Goal: Download file/media

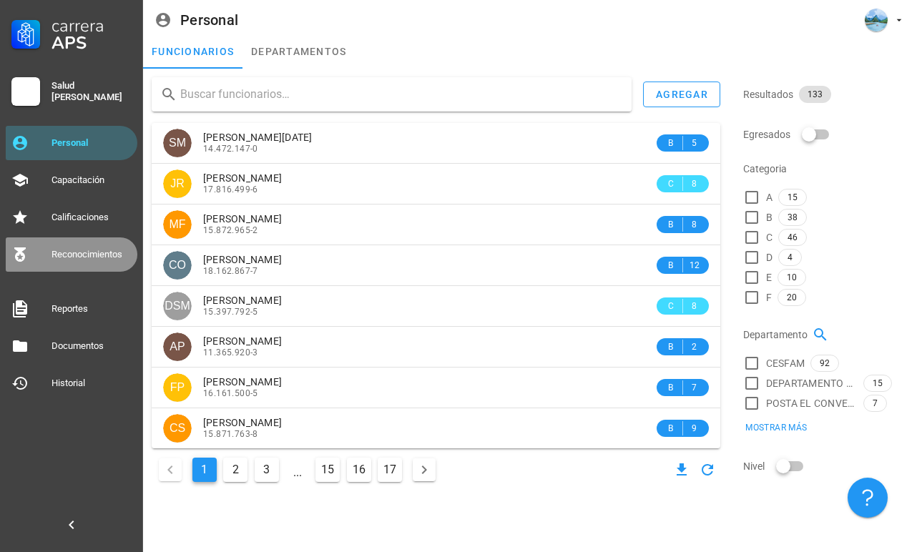
click at [110, 263] on div "Reconocimientos" at bounding box center [92, 254] width 80 height 23
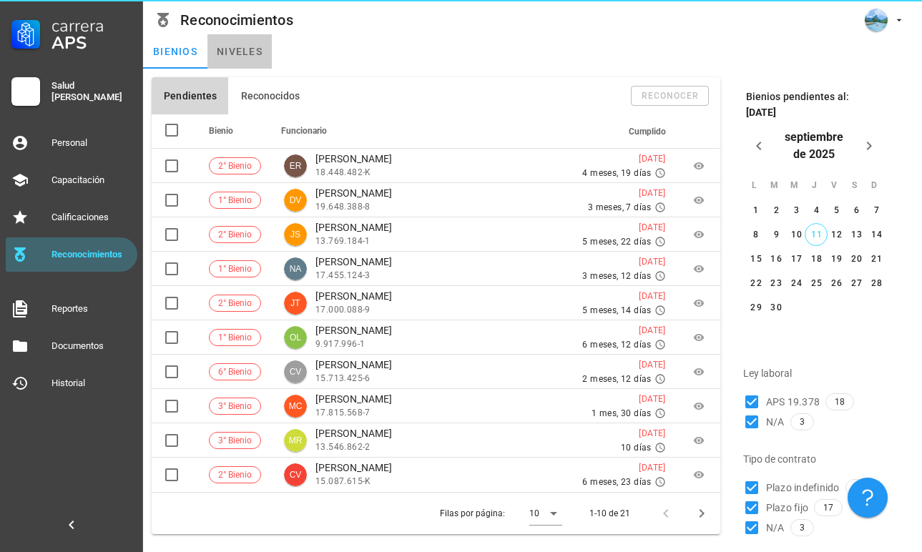
click at [260, 52] on link "niveles" at bounding box center [240, 51] width 64 height 34
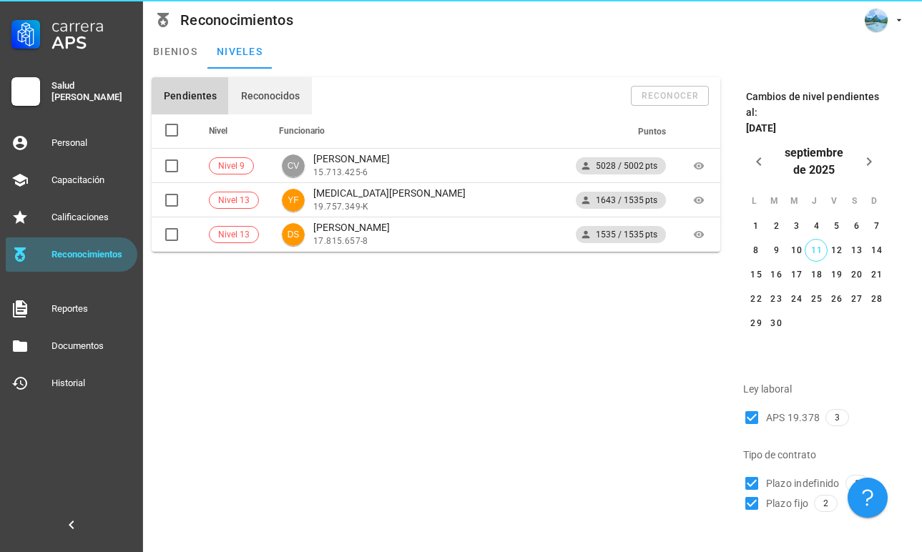
click at [265, 94] on span "Reconocidos" at bounding box center [270, 95] width 60 height 11
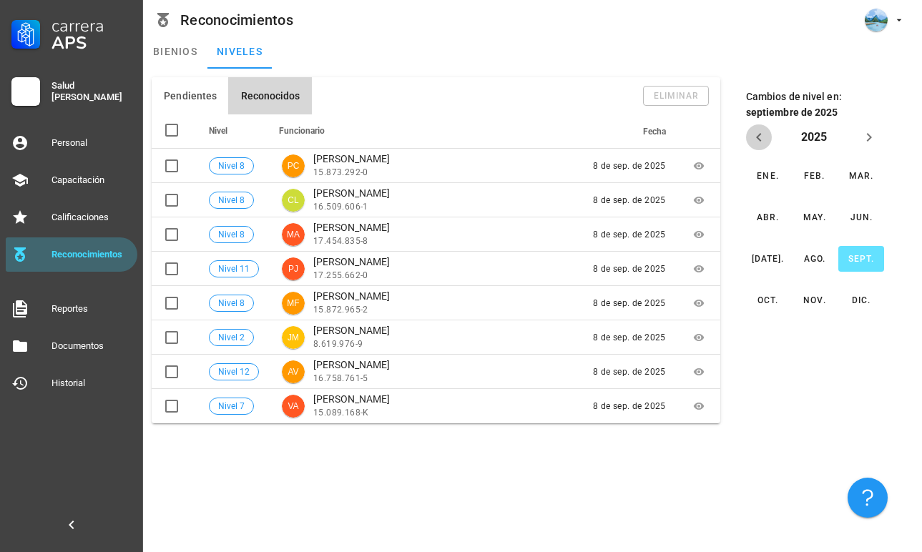
click at [765, 136] on icon "Año anterior" at bounding box center [759, 137] width 17 height 17
click at [851, 259] on div "sept." at bounding box center [861, 259] width 26 height 10
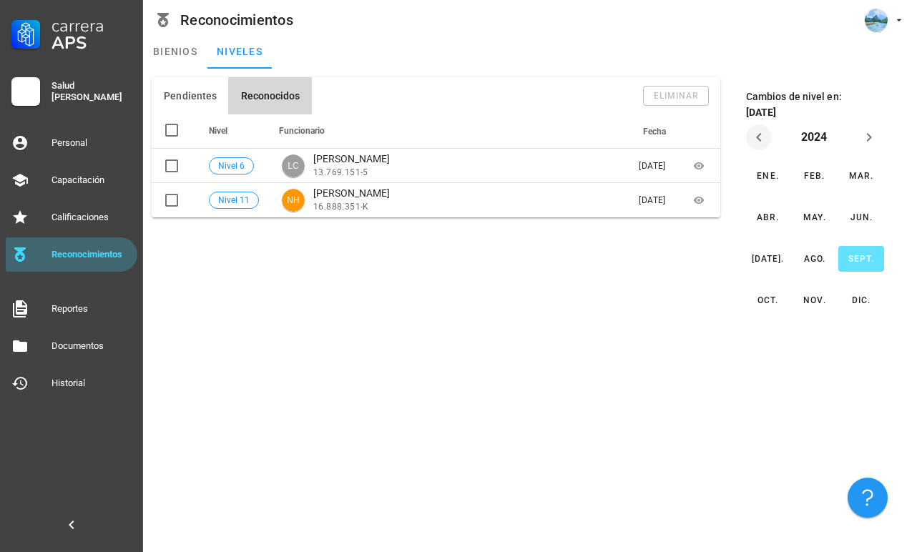
click at [754, 143] on icon "Año anterior" at bounding box center [759, 137] width 17 height 17
click at [854, 256] on div "sept." at bounding box center [861, 259] width 26 height 10
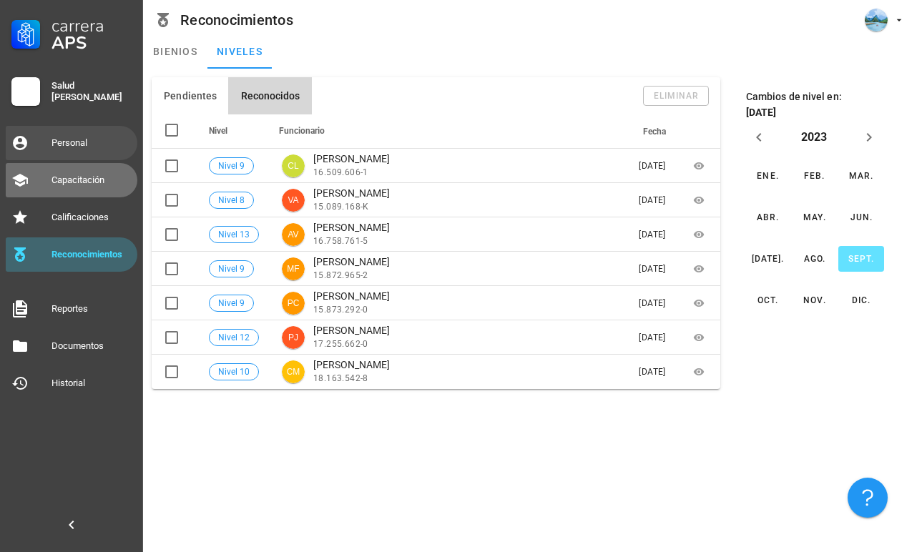
drag, startPoint x: 94, startPoint y: 163, endPoint x: 93, endPoint y: 153, distance: 10.0
click at [93, 153] on div "Carrera APS Salud [PERSON_NAME] Personal Capacitación Calificaciones Reconocimi…" at bounding box center [71, 200] width 143 height 401
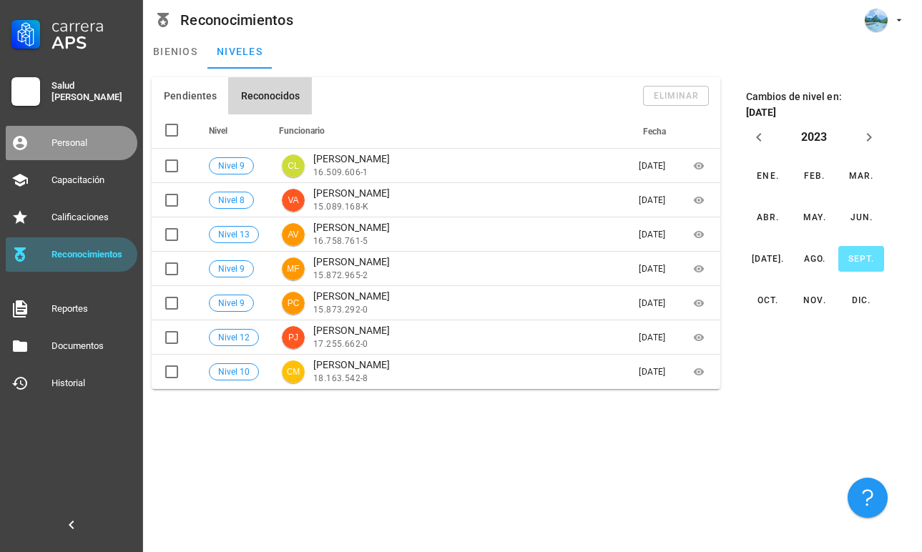
click at [63, 133] on div "Personal" at bounding box center [92, 143] width 80 height 23
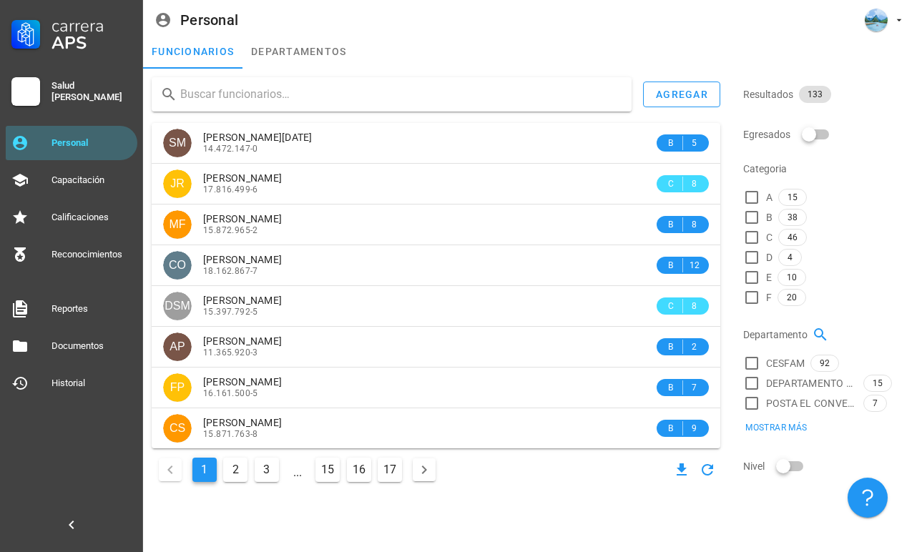
click at [487, 9] on div "Personal" at bounding box center [532, 17] width 779 height 34
click at [487, 1] on div "Personal" at bounding box center [532, 17] width 779 height 34
click at [328, 98] on input "text" at bounding box center [400, 94] width 440 height 23
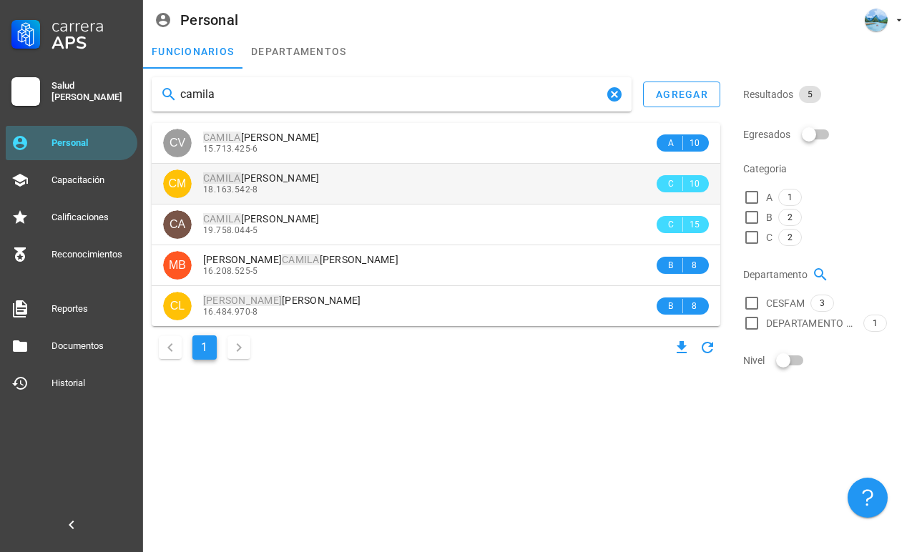
type input "camila"
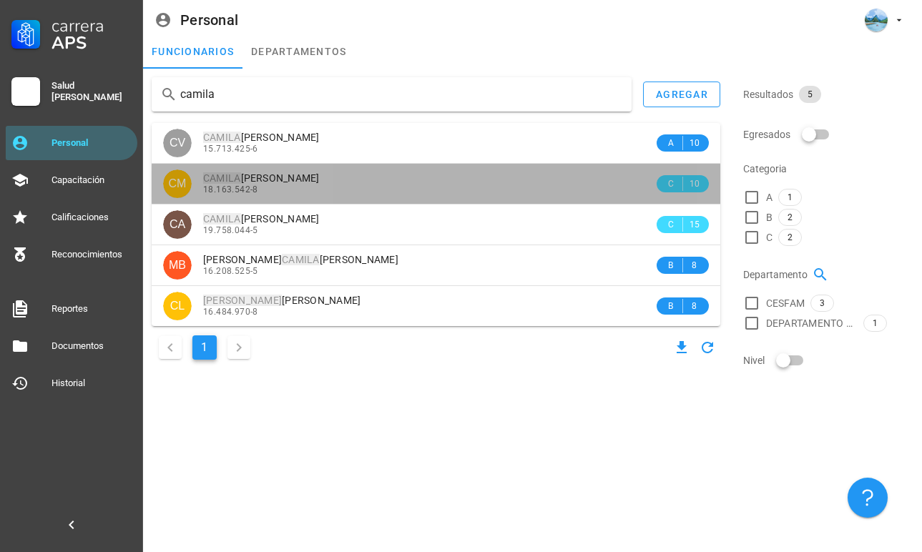
click at [318, 187] on div "18.163.542-8" at bounding box center [428, 190] width 451 height 10
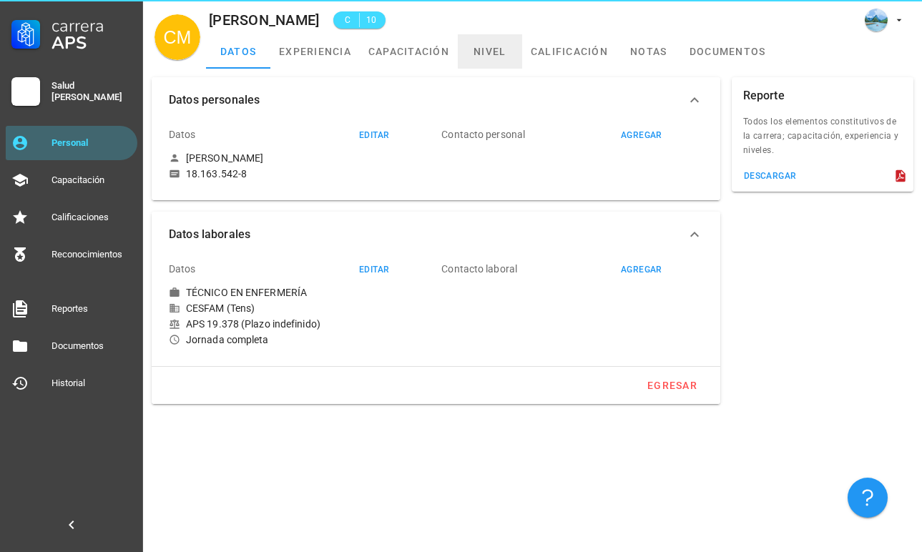
click at [483, 64] on link "nivel" at bounding box center [490, 51] width 64 height 34
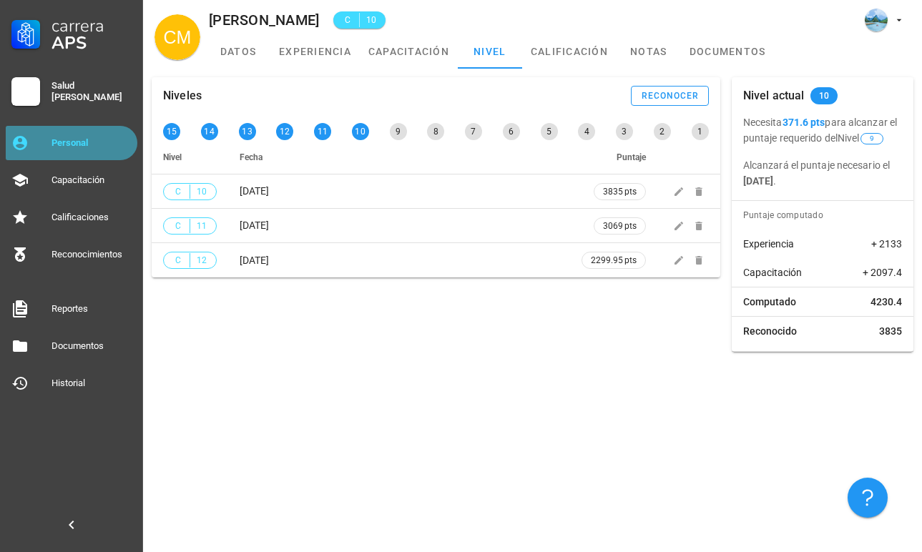
click at [114, 158] on link "Personal" at bounding box center [72, 143] width 132 height 34
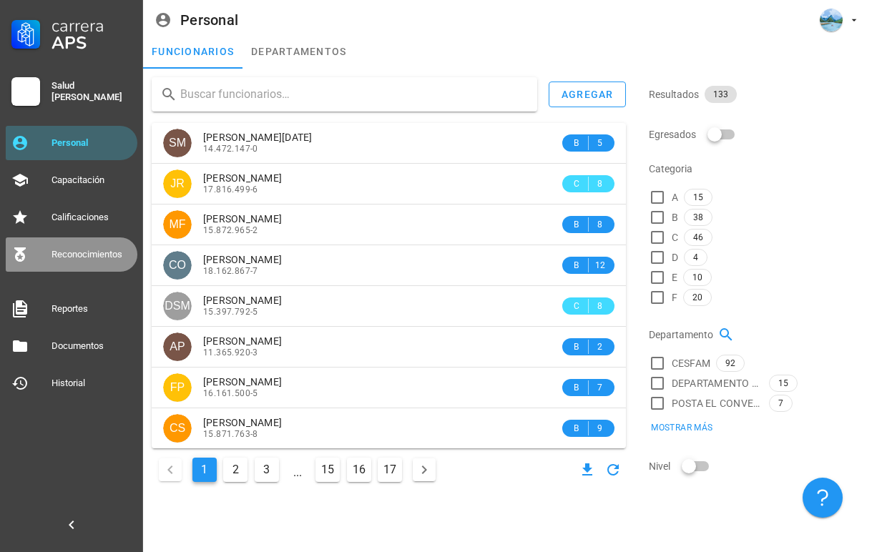
click at [96, 265] on div "Reconocimientos" at bounding box center [92, 254] width 80 height 23
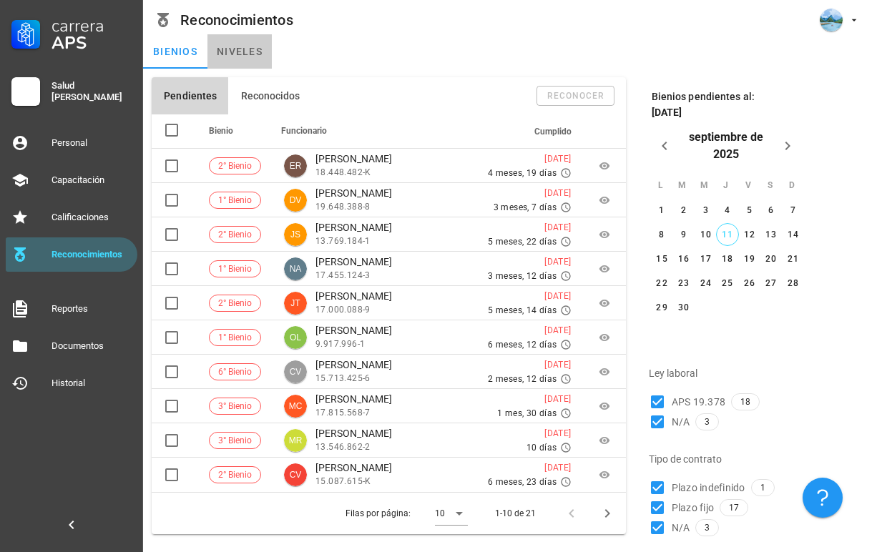
click at [245, 62] on link "niveles" at bounding box center [240, 51] width 64 height 34
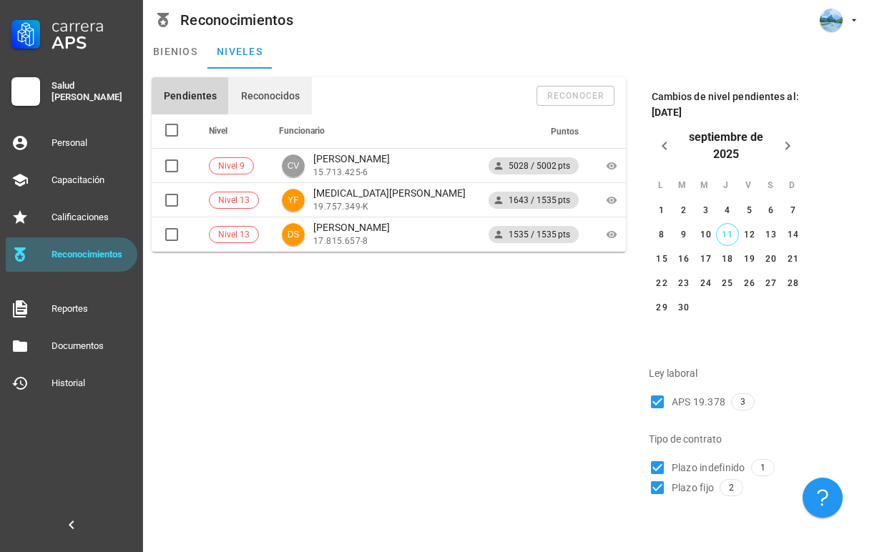
click at [279, 96] on span "Reconocidos" at bounding box center [270, 95] width 60 height 11
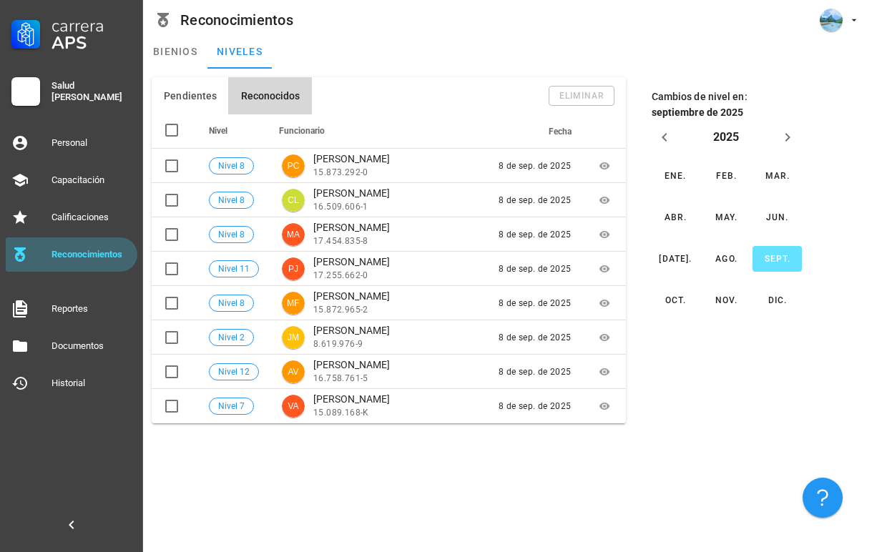
click at [874, 87] on div "Cambios de nivel pendientes al: [DATE] [DATE] L M M J V S D 1 2 3 4 5 6 7 8 9 1…" at bounding box center [753, 203] width 243 height 262
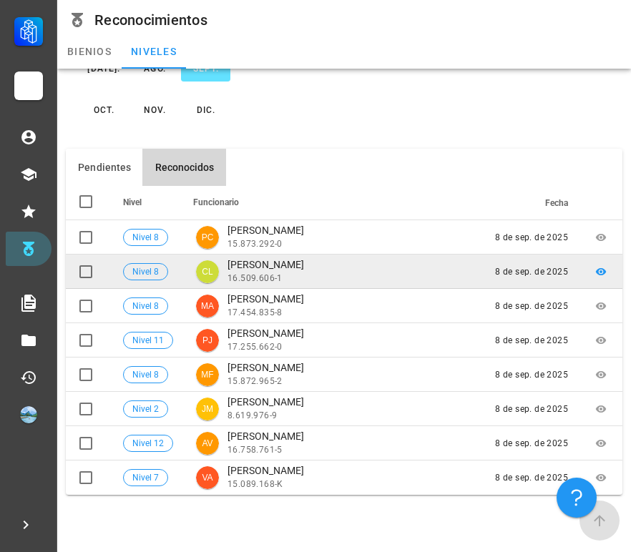
scroll to position [190, 0]
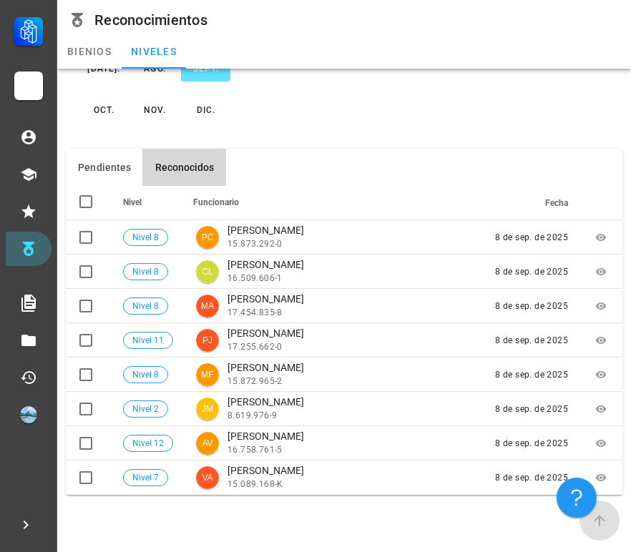
click at [506, 65] on div "bienios niveles" at bounding box center [344, 51] width 574 height 34
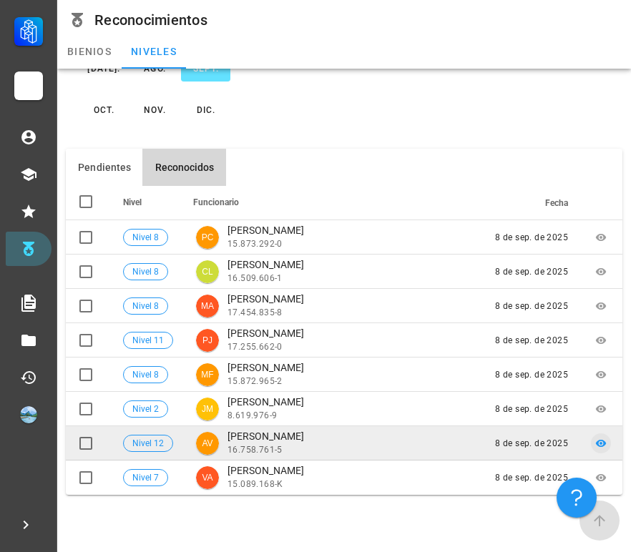
click at [597, 442] on icon at bounding box center [601, 443] width 11 height 7
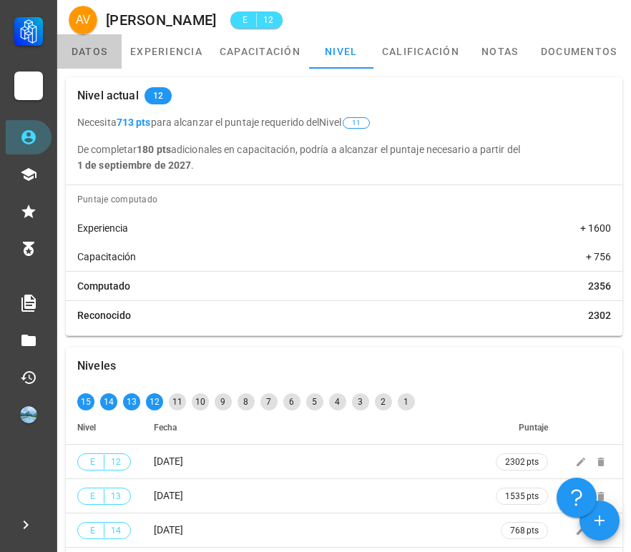
click at [97, 57] on link "datos" at bounding box center [89, 51] width 64 height 34
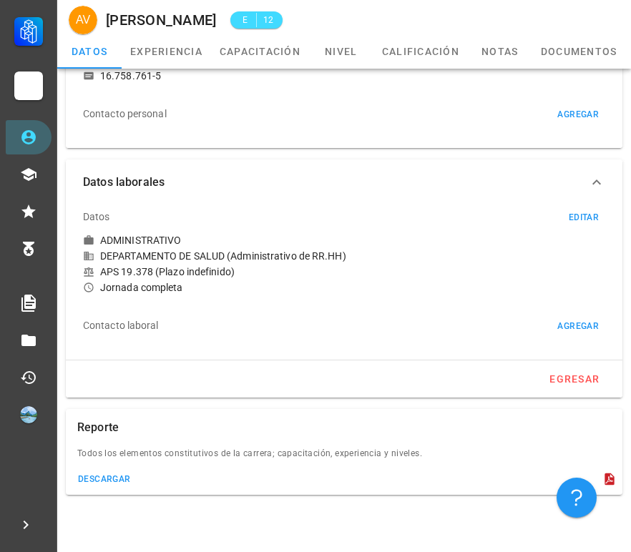
scroll to position [98, 0]
click at [110, 482] on div "descargar" at bounding box center [104, 479] width 54 height 10
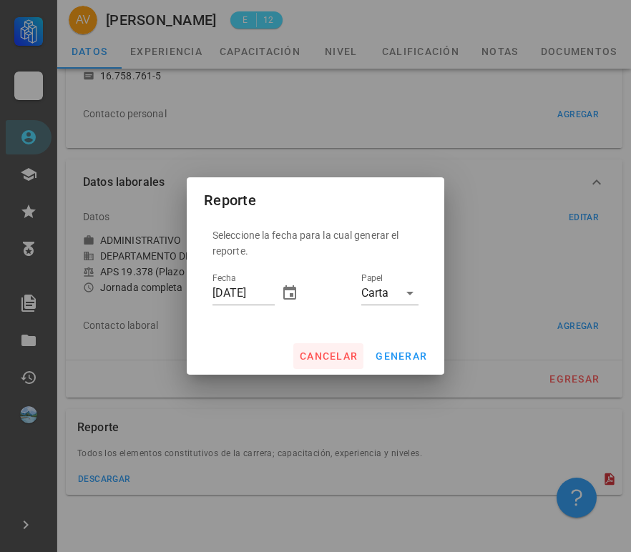
click at [333, 354] on span "cancelar" at bounding box center [328, 356] width 59 height 11
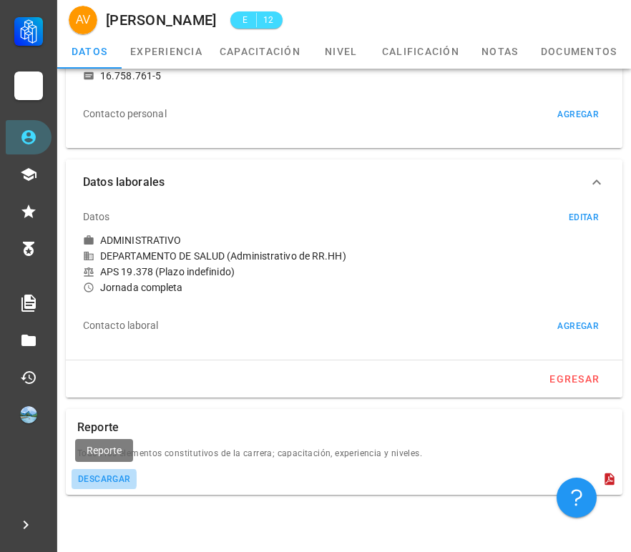
click at [115, 478] on div "descargar" at bounding box center [104, 479] width 54 height 10
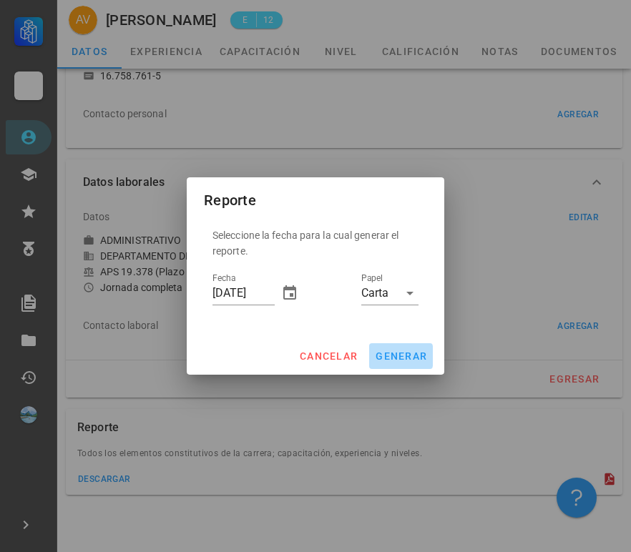
click at [395, 354] on span "generar" at bounding box center [401, 356] width 52 height 11
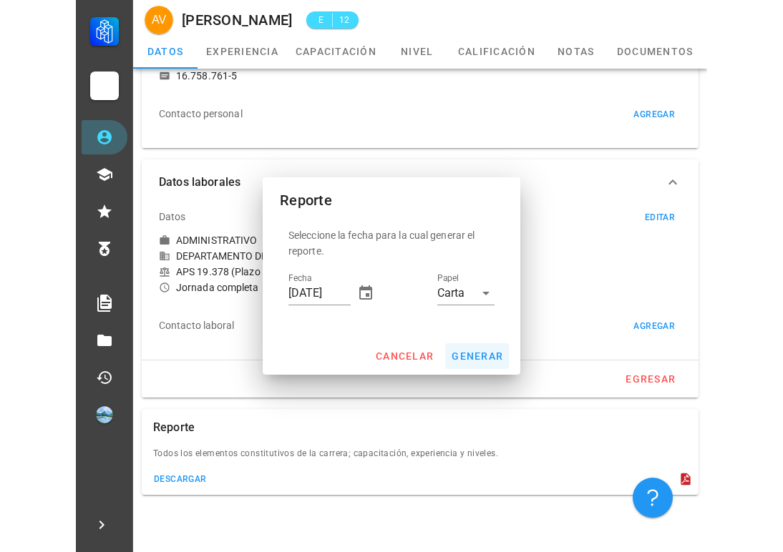
scroll to position [0, 0]
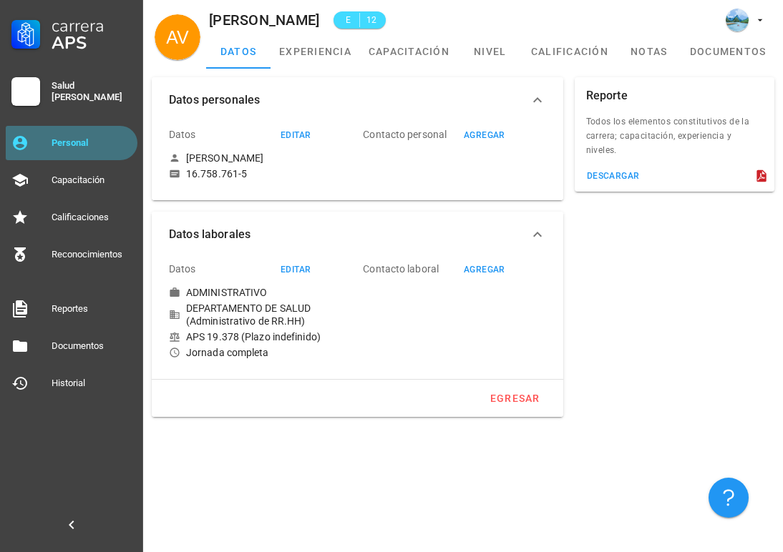
click at [92, 152] on div "Personal" at bounding box center [92, 143] width 80 height 23
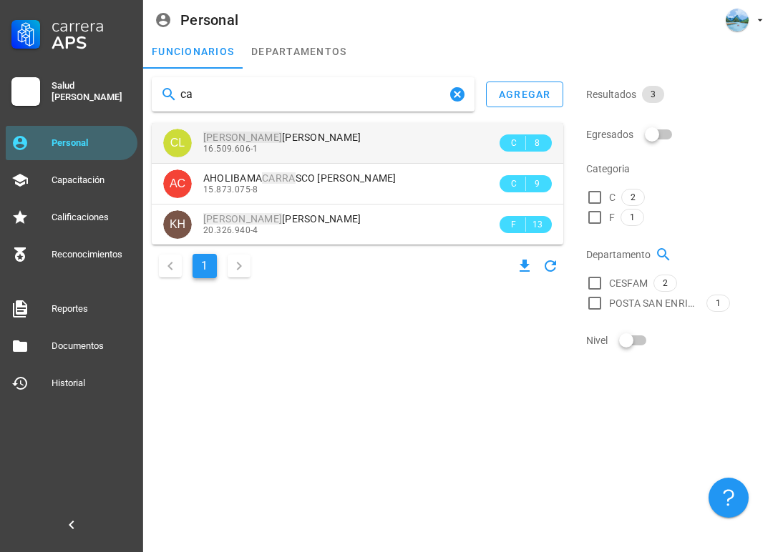
type input "c"
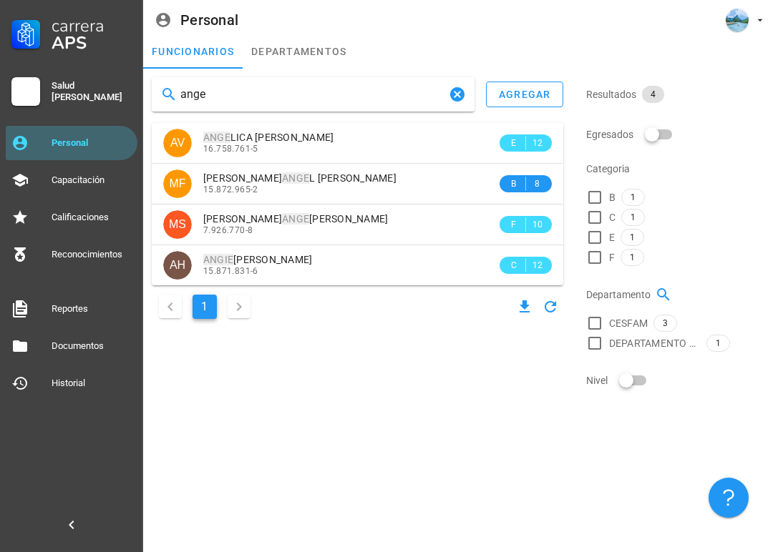
click at [231, 108] on div "ange" at bounding box center [313, 94] width 323 height 34
drag, startPoint x: 245, startPoint y: 96, endPoint x: 98, endPoint y: 96, distance: 147.4
click at [98, 96] on div "Carrera APS Salud [PERSON_NAME] Personal Capacitación Calificaciones Reconocimi…" at bounding box center [391, 276] width 783 height 552
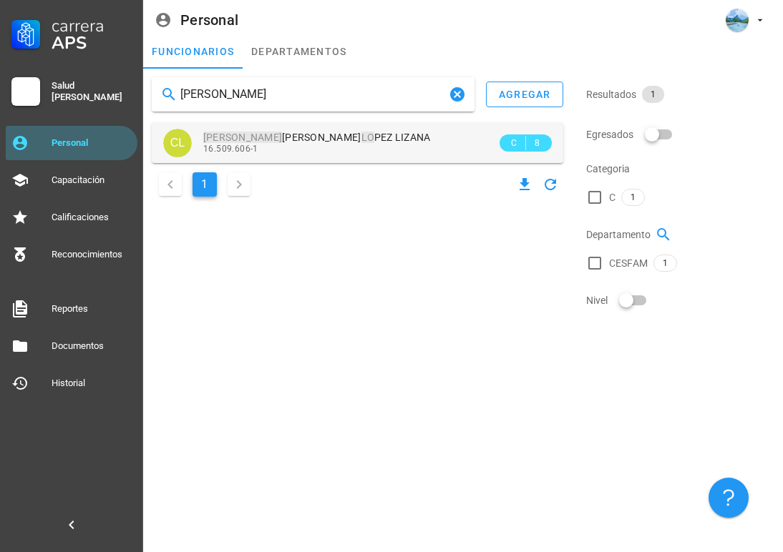
type input "[PERSON_NAME]"
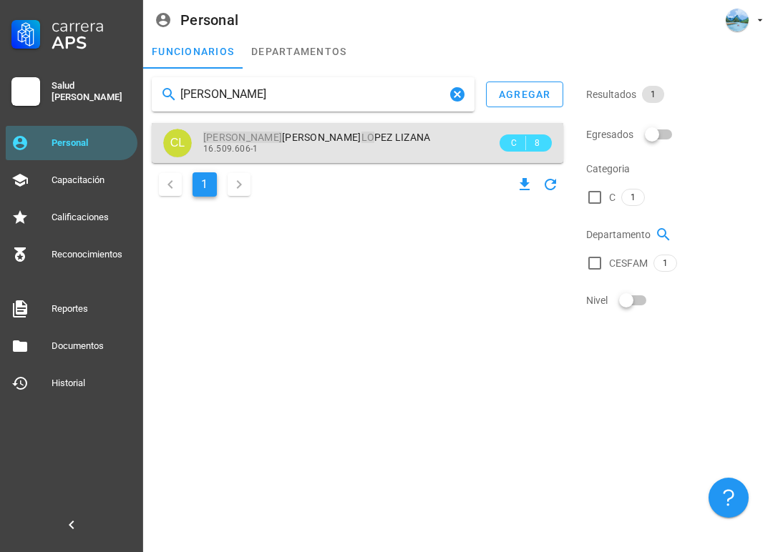
click at [267, 147] on div "16.509.606-1" at bounding box center [349, 149] width 293 height 10
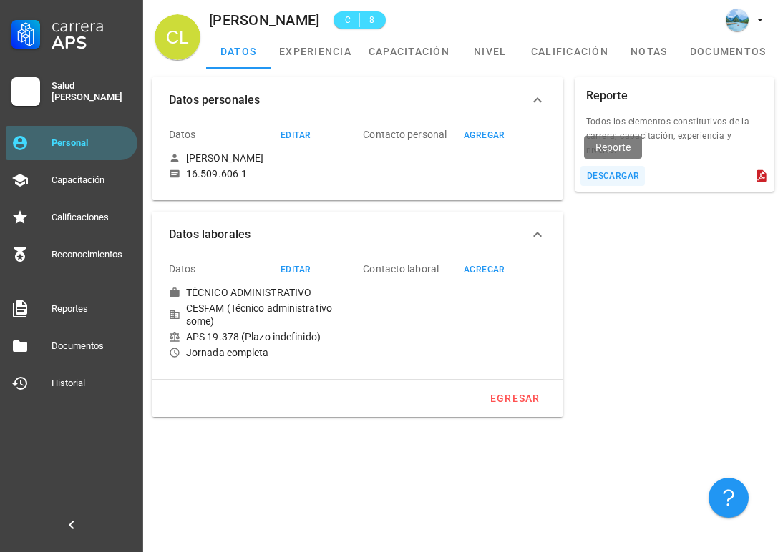
click at [615, 182] on button "descargar" at bounding box center [612, 176] width 65 height 20
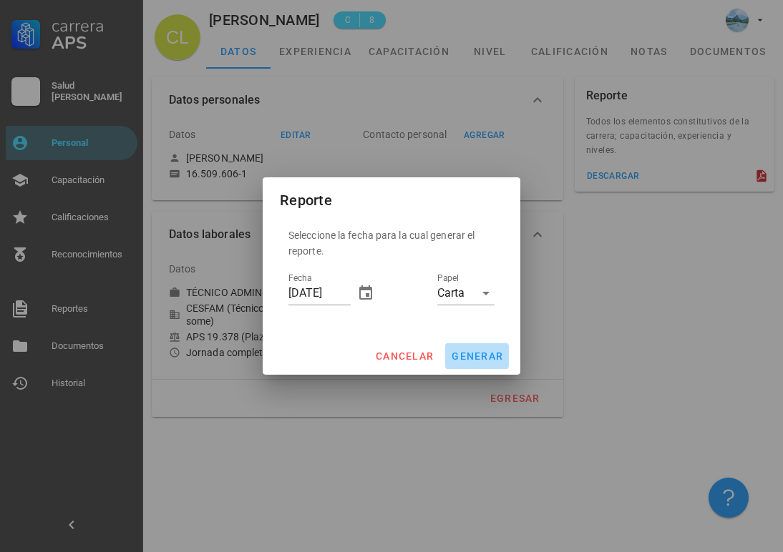
click at [469, 363] on button "generar" at bounding box center [477, 356] width 64 height 26
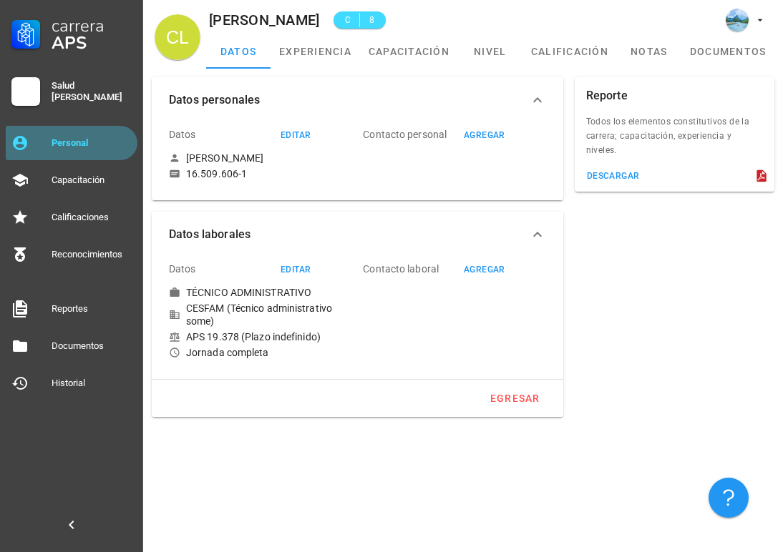
click at [121, 135] on div "Personal" at bounding box center [92, 143] width 80 height 23
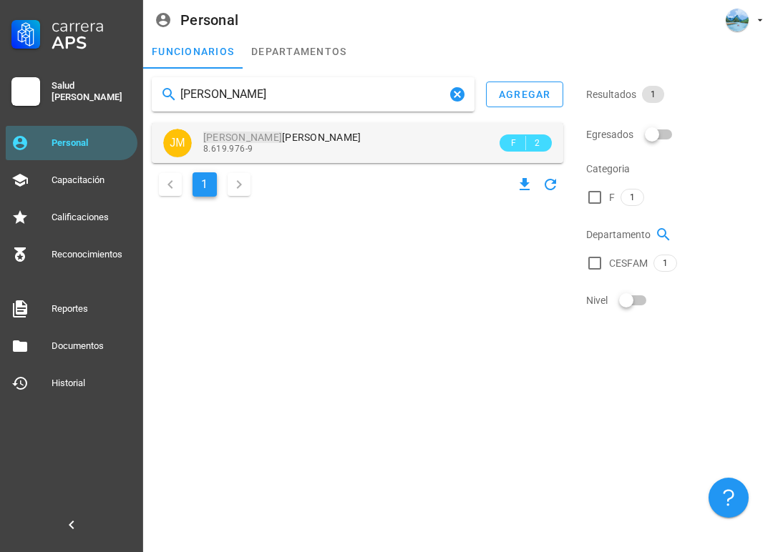
type input "[PERSON_NAME]"
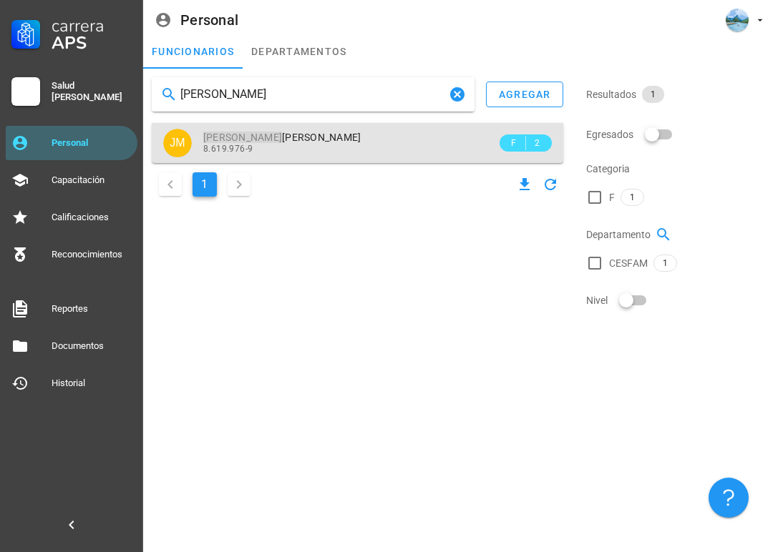
click at [313, 159] on div "[PERSON_NAME] 8.619.976-9" at bounding box center [349, 142] width 293 height 39
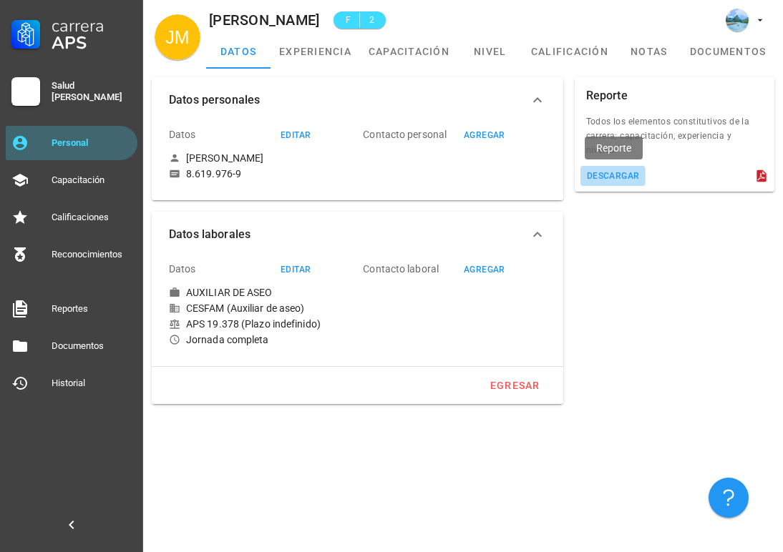
click at [619, 175] on div "descargar" at bounding box center [613, 176] width 54 height 10
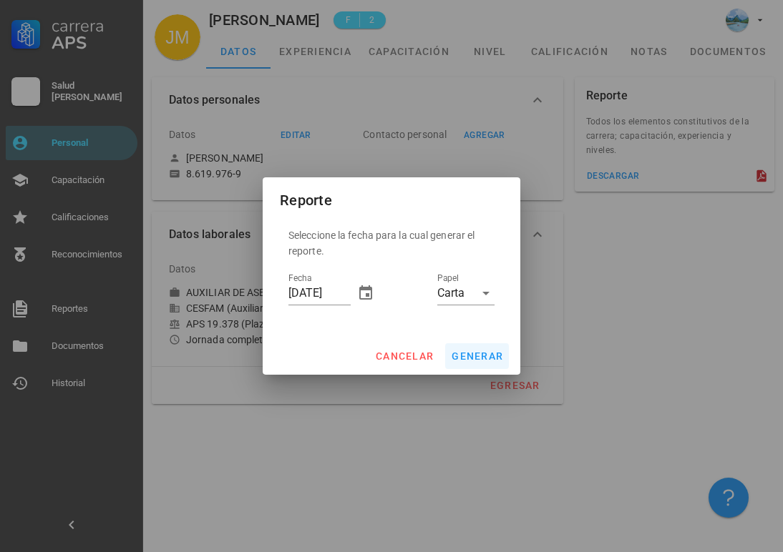
click at [469, 353] on span "generar" at bounding box center [477, 356] width 52 height 11
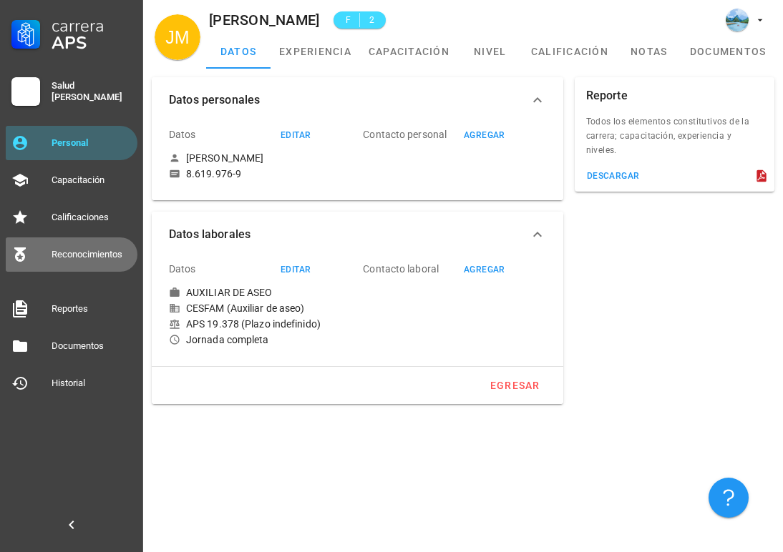
click at [117, 255] on div "Reconocimientos" at bounding box center [92, 254] width 80 height 11
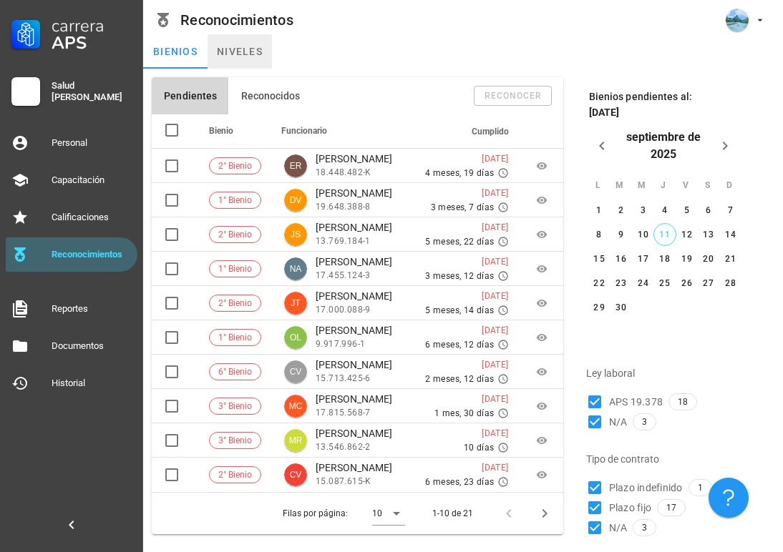
click at [248, 57] on link "niveles" at bounding box center [240, 51] width 64 height 34
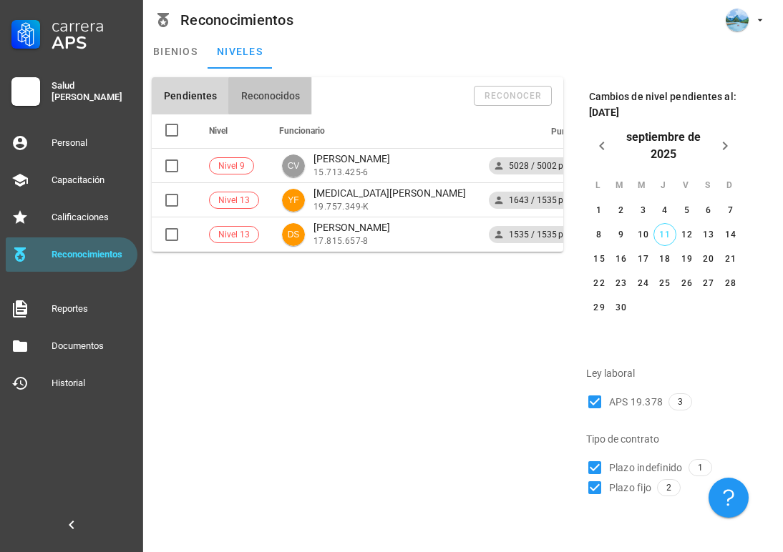
click at [282, 94] on span "Reconocidos" at bounding box center [270, 95] width 60 height 11
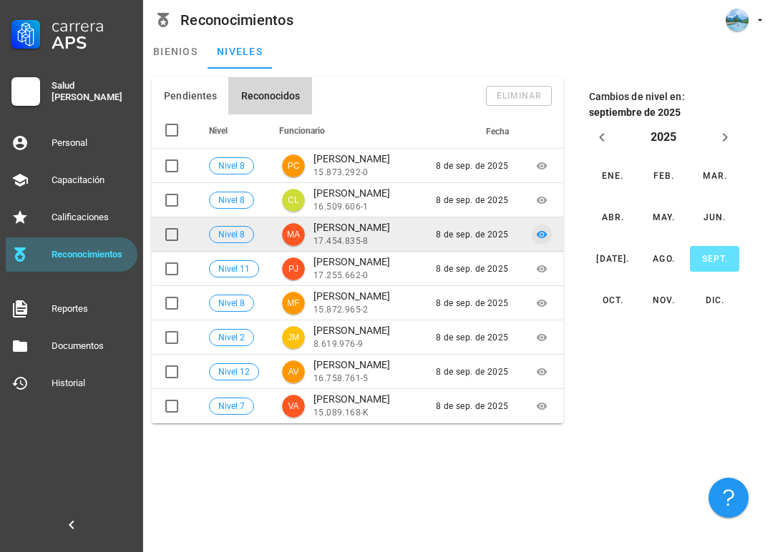
click at [538, 232] on icon at bounding box center [541, 234] width 11 height 11
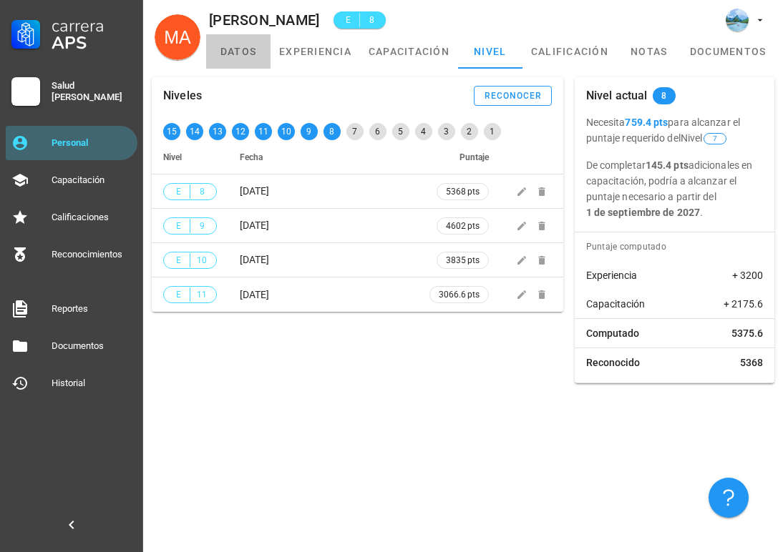
click at [240, 66] on link "datos" at bounding box center [238, 51] width 64 height 34
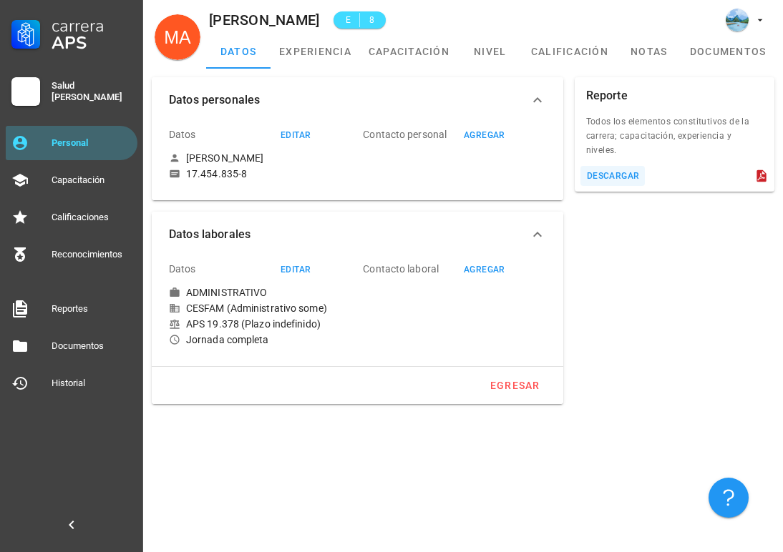
click at [613, 181] on button "descargar" at bounding box center [612, 176] width 65 height 20
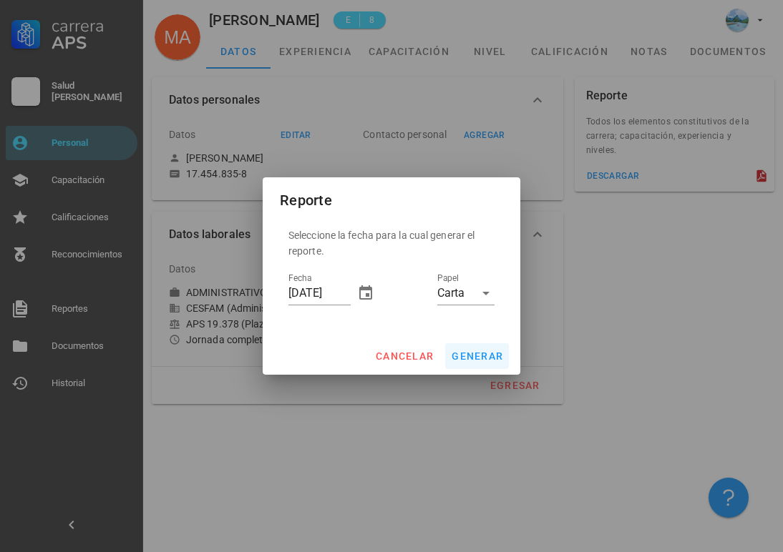
click at [476, 358] on span "generar" at bounding box center [477, 356] width 52 height 11
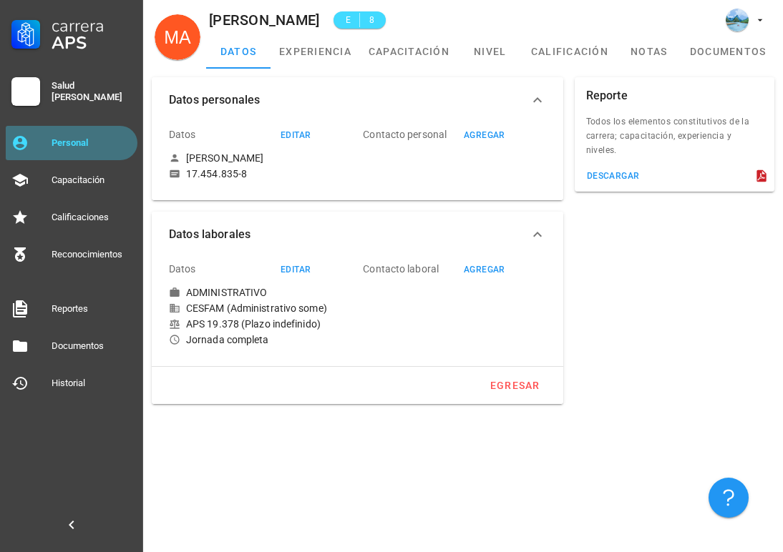
click at [105, 138] on div "Personal" at bounding box center [92, 142] width 80 height 11
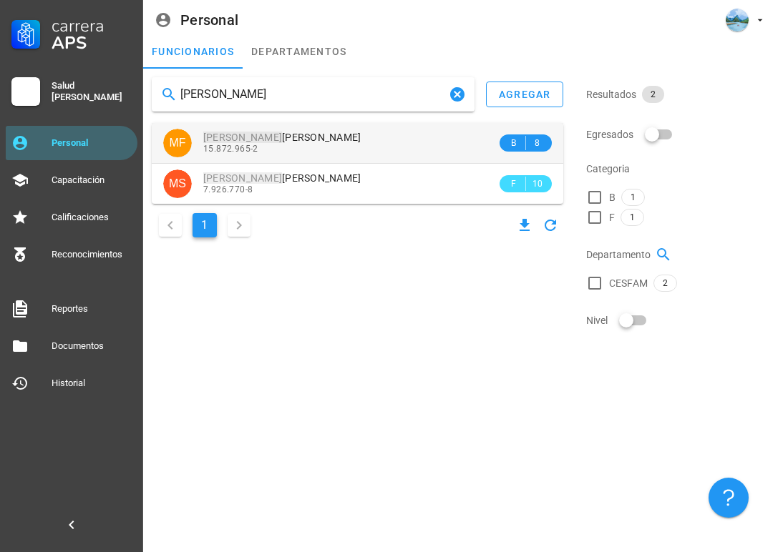
type input "[PERSON_NAME]"
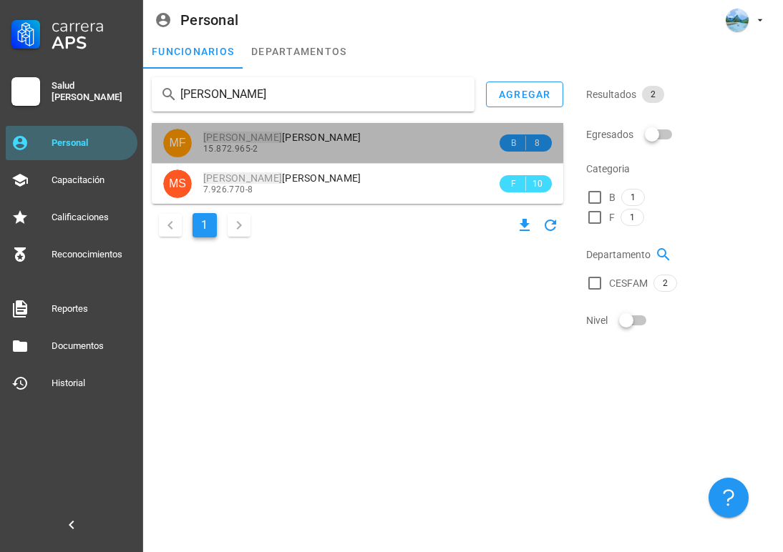
click at [272, 151] on div "15.872.965-2" at bounding box center [349, 149] width 293 height 10
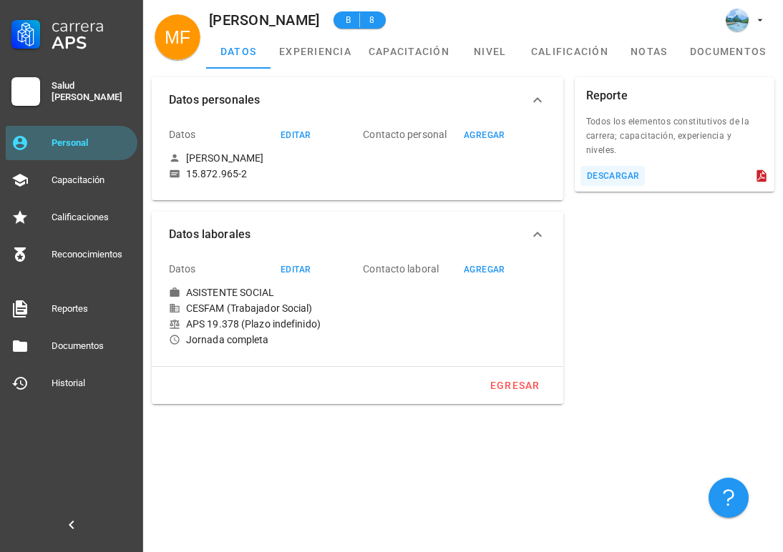
click at [635, 171] on div "descargar" at bounding box center [613, 176] width 54 height 10
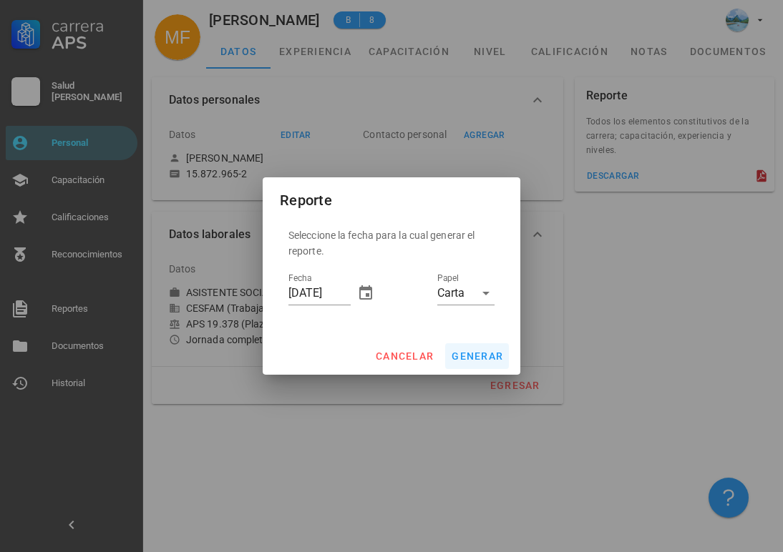
click at [479, 364] on button "generar" at bounding box center [477, 356] width 64 height 26
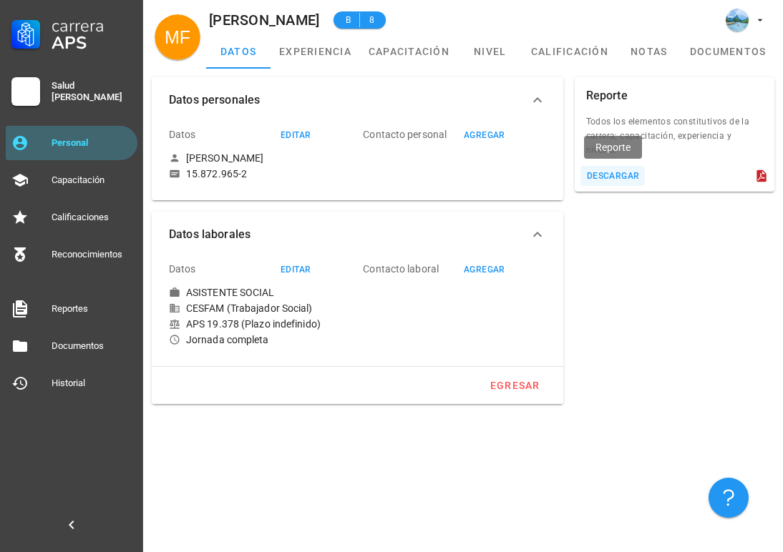
click at [615, 167] on button "descargar" at bounding box center [612, 176] width 65 height 20
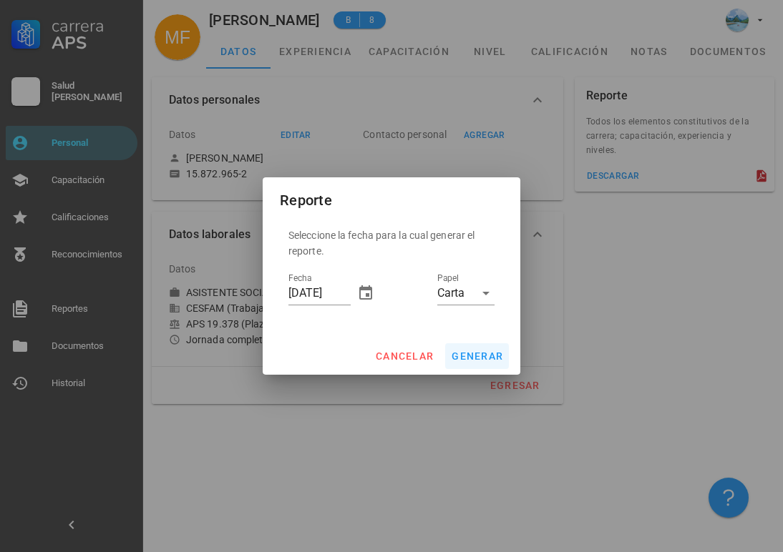
click at [474, 355] on span "generar" at bounding box center [477, 356] width 52 height 11
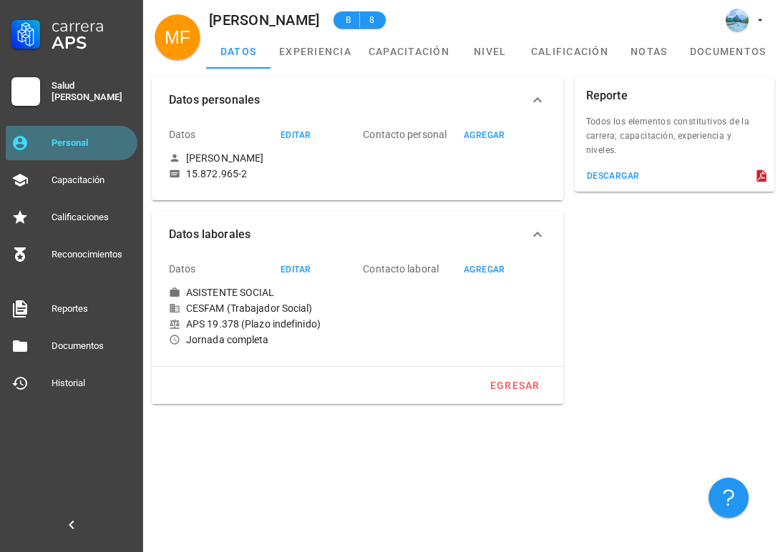
click at [66, 136] on div "Personal" at bounding box center [92, 143] width 80 height 23
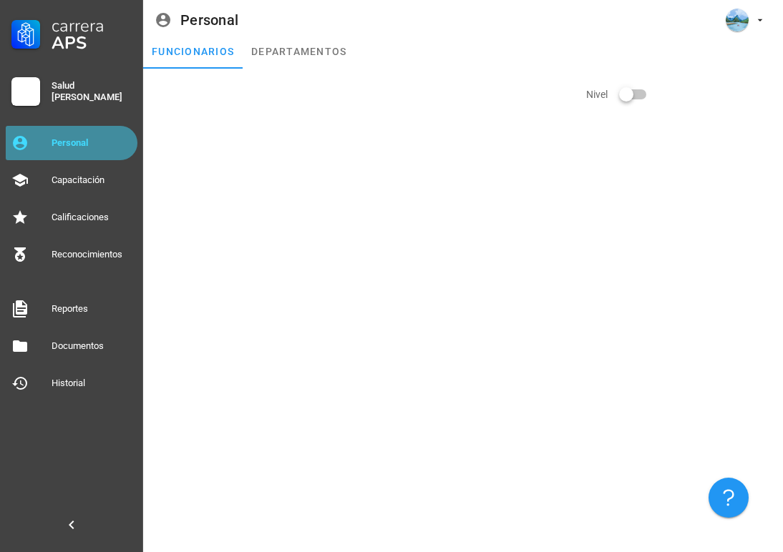
click at [66, 136] on div "Personal" at bounding box center [92, 143] width 80 height 23
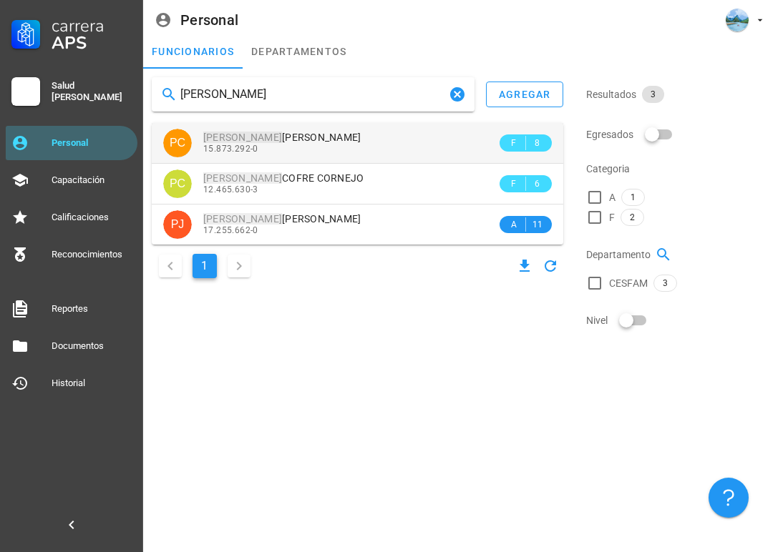
type input "[PERSON_NAME]"
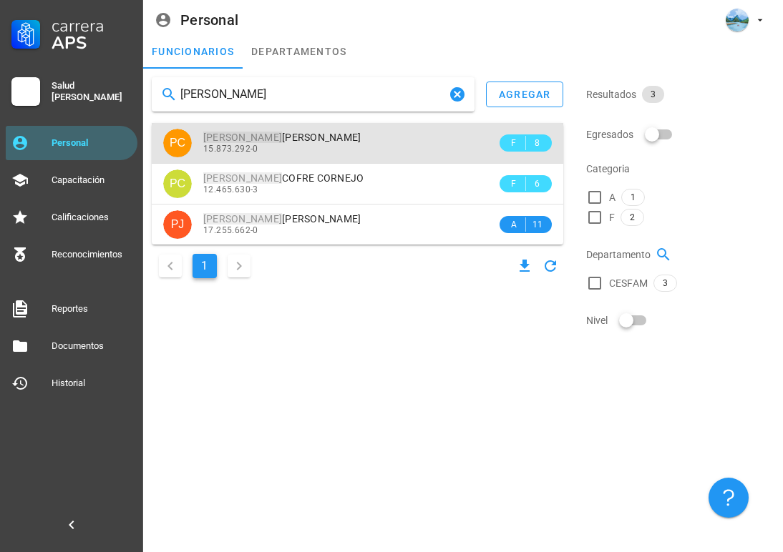
click at [301, 146] on div "15.873.292-0" at bounding box center [349, 149] width 293 height 10
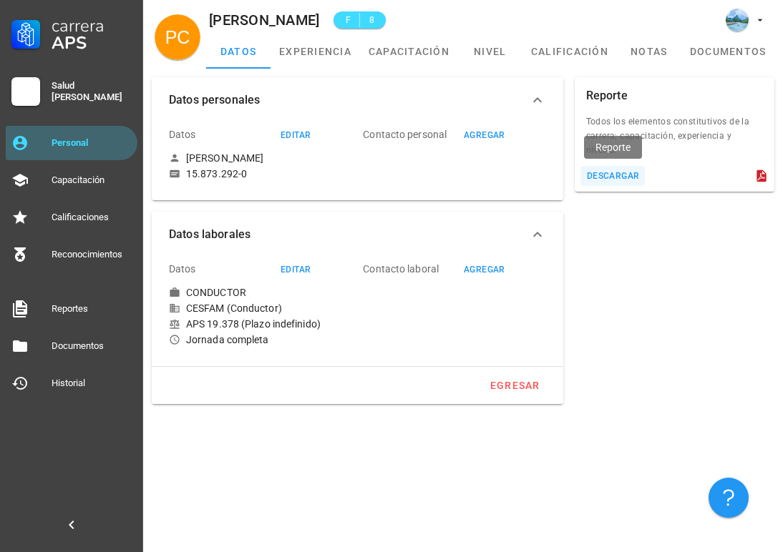
click at [618, 180] on div "descargar" at bounding box center [613, 176] width 54 height 10
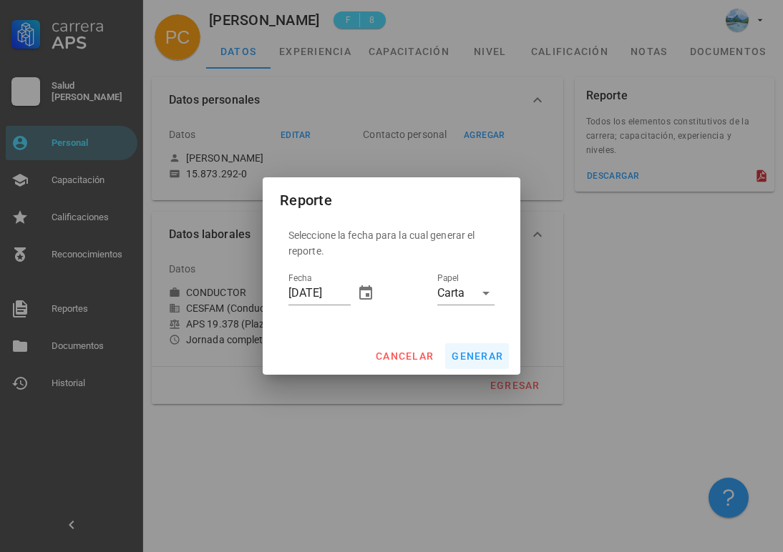
click at [484, 355] on span "generar" at bounding box center [477, 356] width 52 height 11
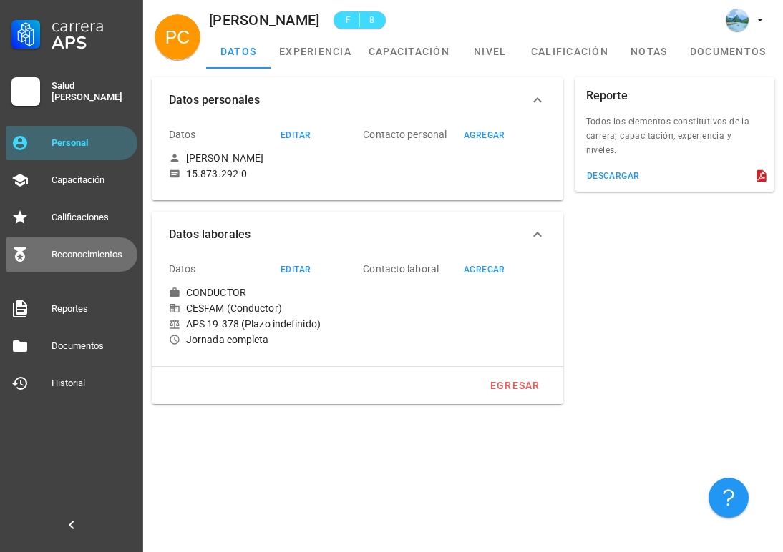
click at [103, 253] on div "Reconocimientos" at bounding box center [92, 254] width 80 height 11
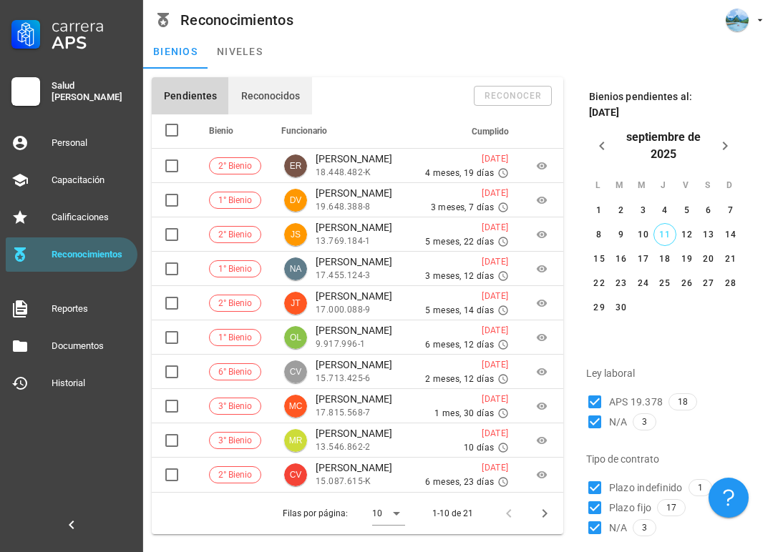
click at [286, 94] on span "Reconocidos" at bounding box center [270, 95] width 60 height 11
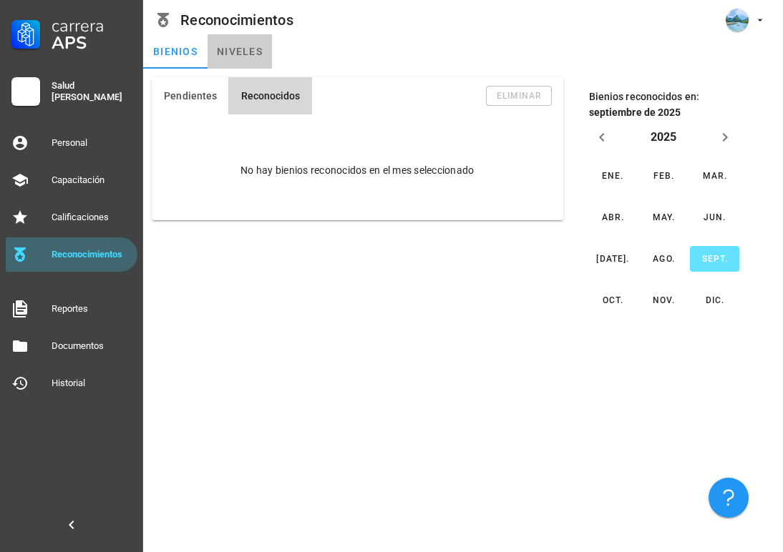
click at [228, 42] on link "niveles" at bounding box center [240, 51] width 64 height 34
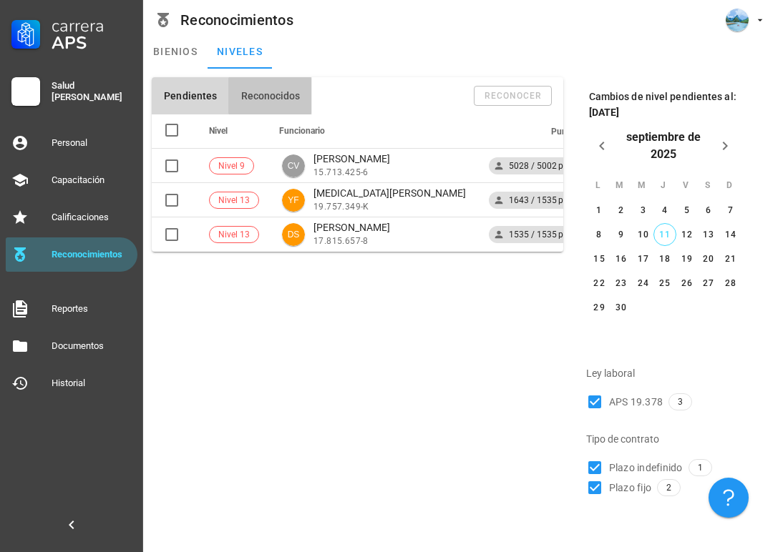
click at [269, 96] on span "Reconocidos" at bounding box center [270, 95] width 60 height 11
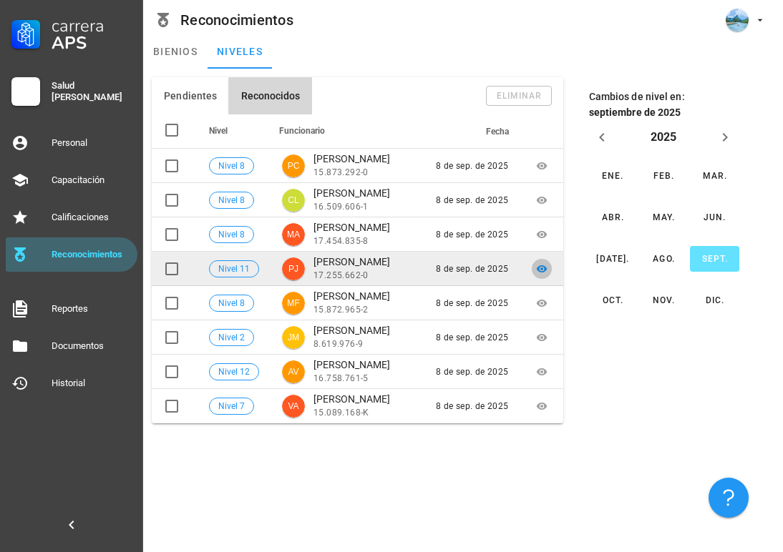
click at [550, 268] on span at bounding box center [542, 268] width 20 height 11
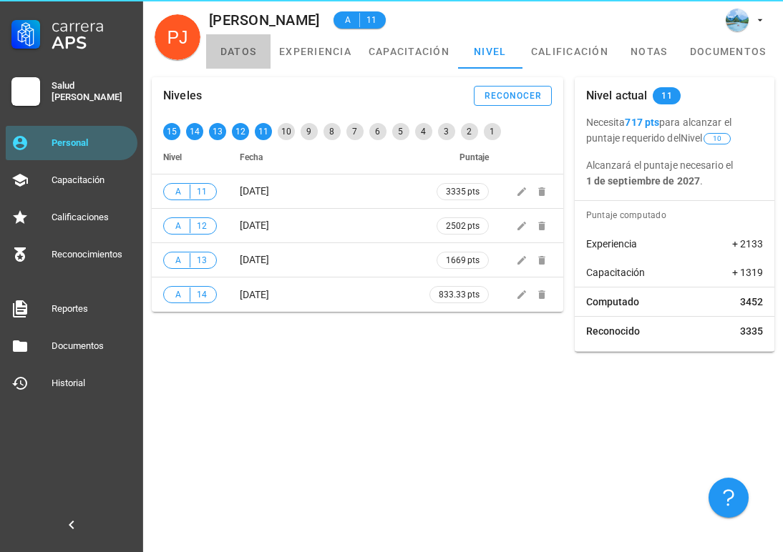
click at [217, 52] on link "datos" at bounding box center [238, 51] width 64 height 34
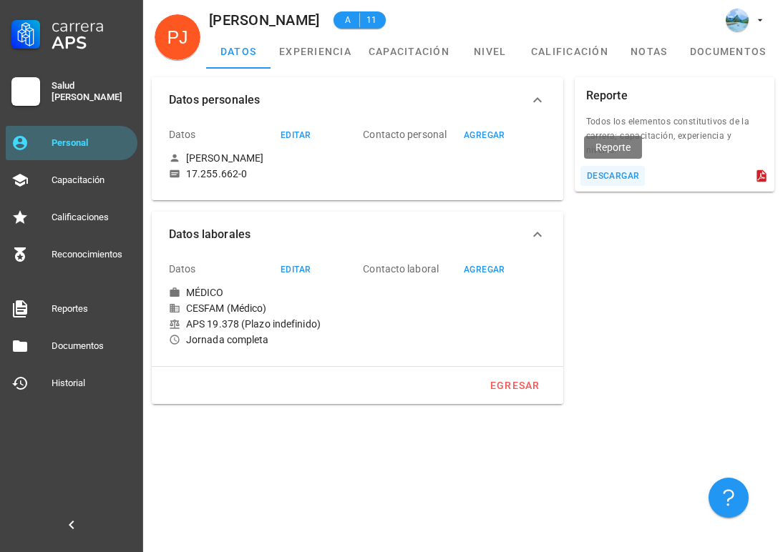
click at [612, 177] on div "descargar" at bounding box center [613, 176] width 54 height 10
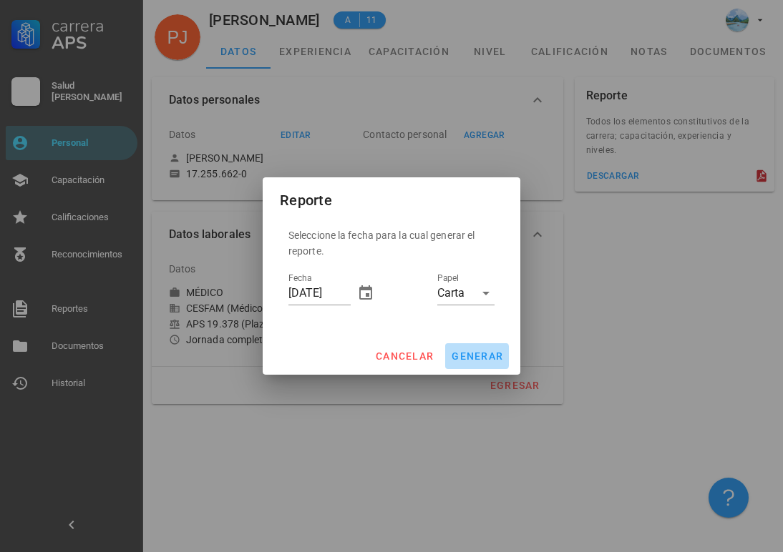
click at [472, 348] on button "generar" at bounding box center [477, 356] width 64 height 26
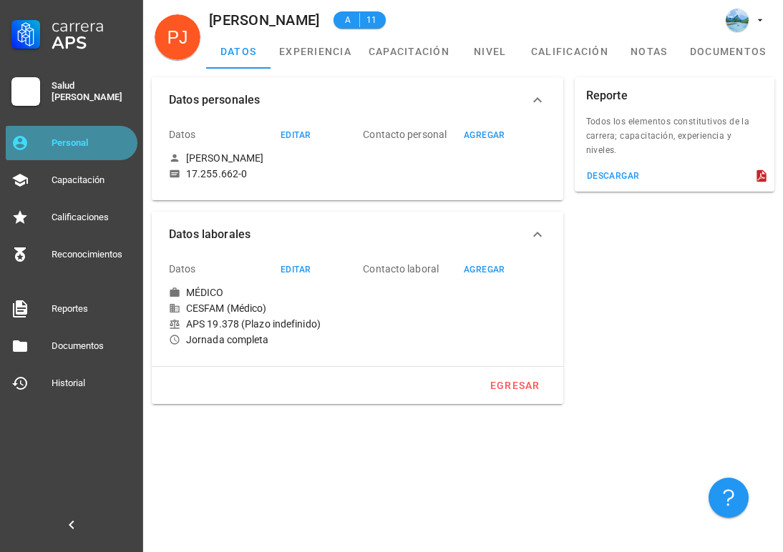
click at [85, 140] on div "Personal" at bounding box center [92, 142] width 80 height 11
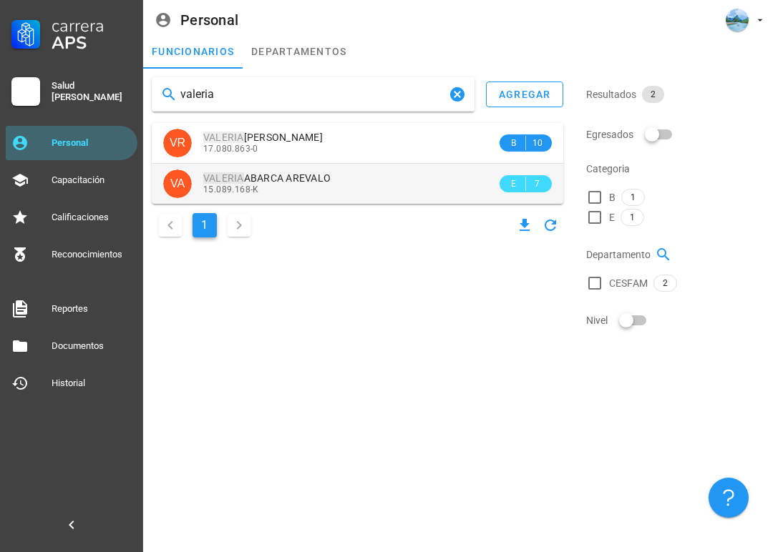
type input "valeria"
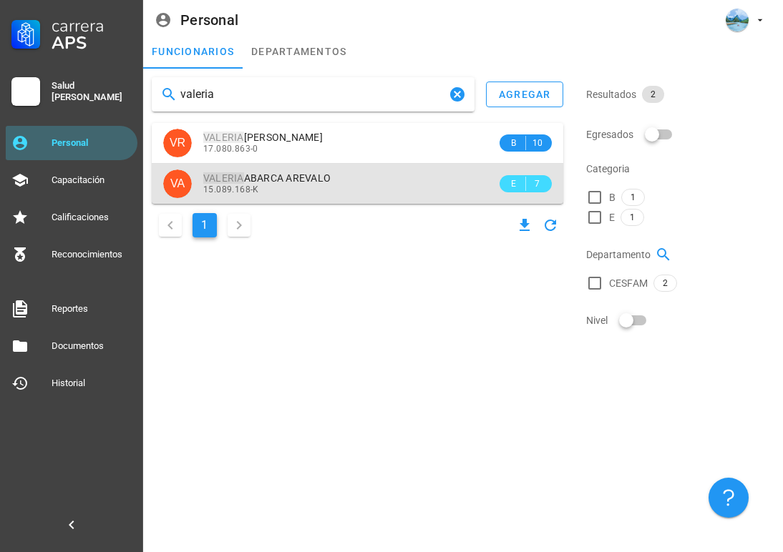
click at [297, 192] on div "15.089.168-K" at bounding box center [349, 190] width 293 height 10
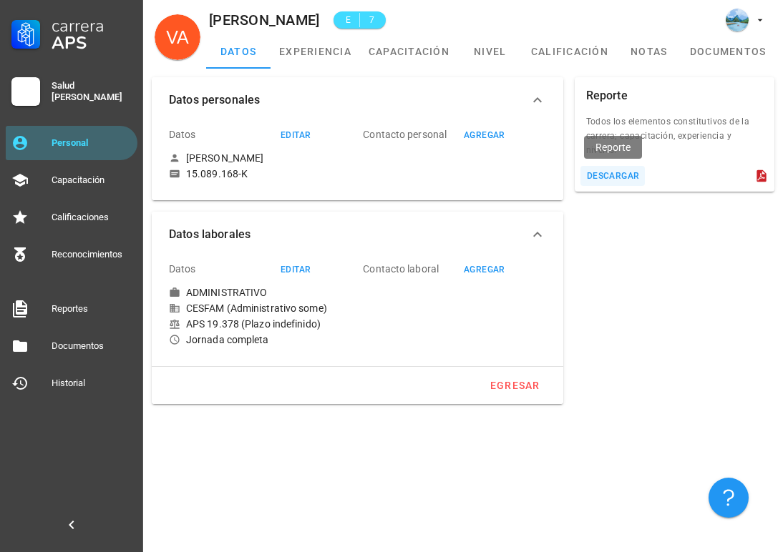
click at [623, 177] on div "descargar" at bounding box center [613, 176] width 54 height 10
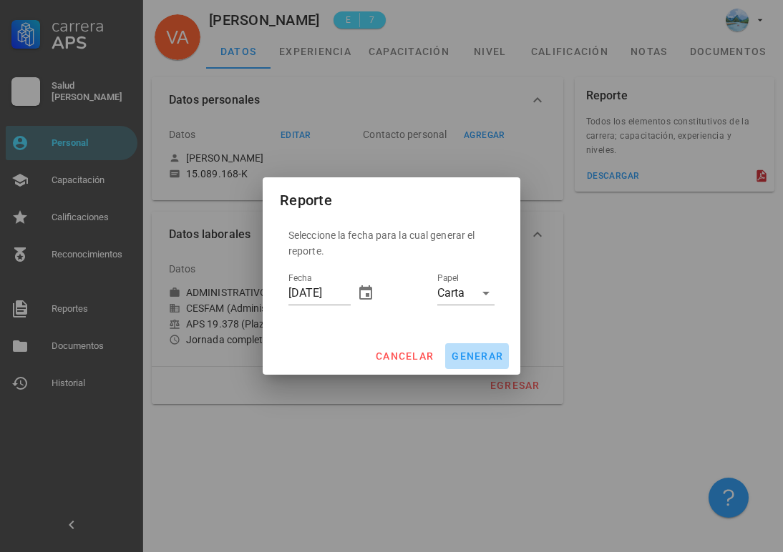
click at [493, 354] on span "generar" at bounding box center [477, 356] width 52 height 11
